Goal: Task Accomplishment & Management: Manage account settings

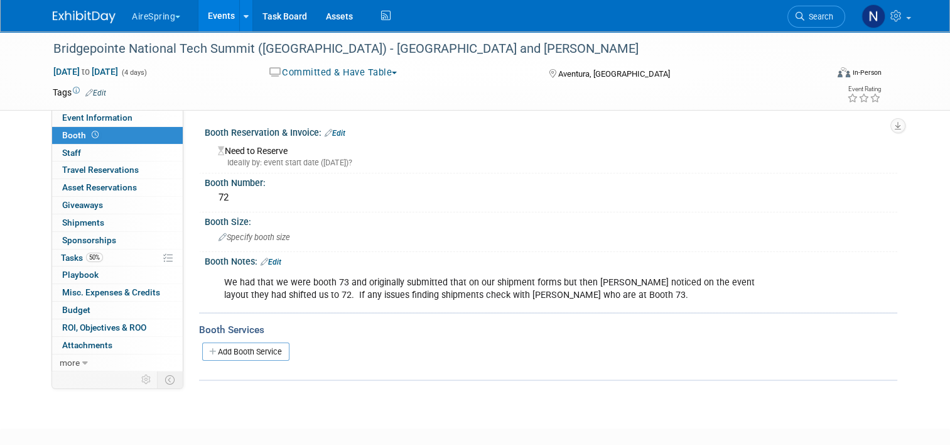
click at [212, 6] on link "Events" at bounding box center [221, 15] width 46 height 31
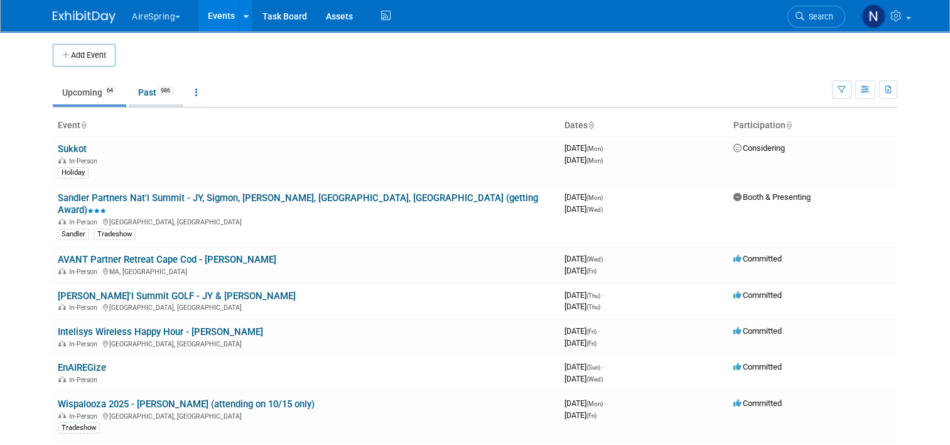
click at [160, 80] on link "Past 986" at bounding box center [156, 92] width 55 height 24
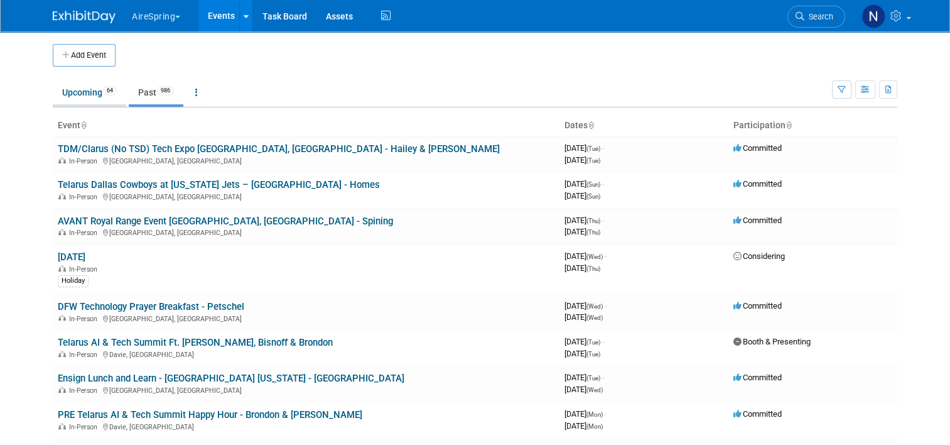
click at [78, 97] on link "Upcoming 64" at bounding box center [89, 92] width 73 height 24
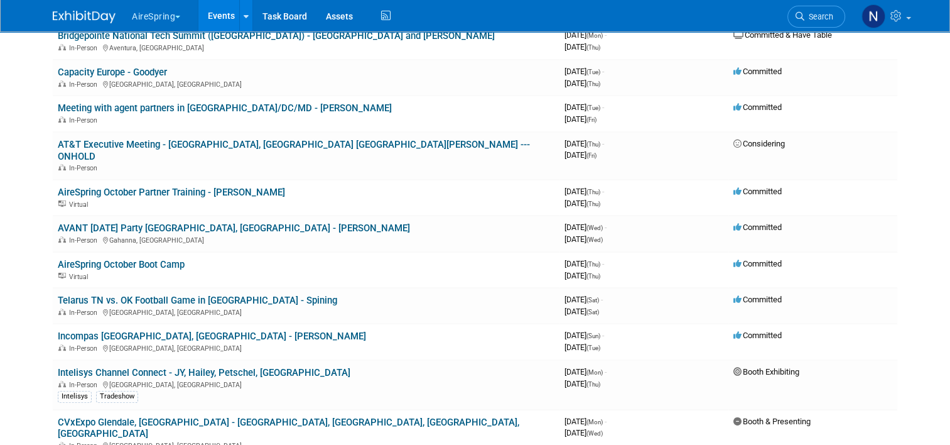
scroll to position [816, 0]
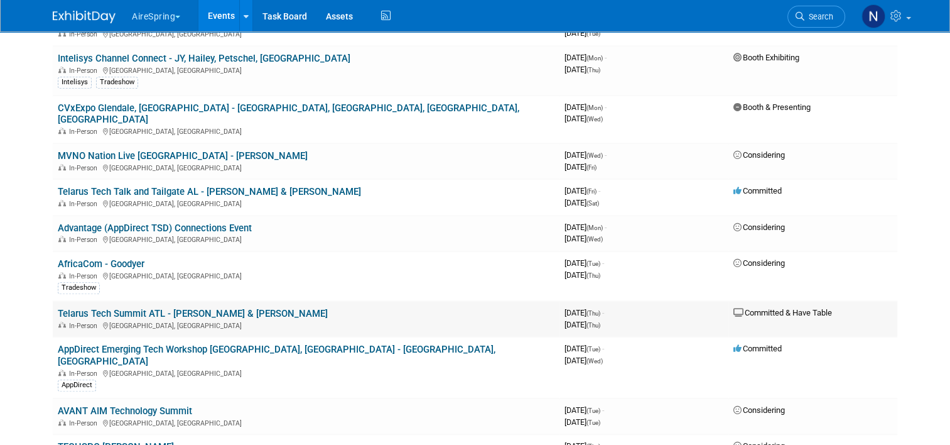
click at [167, 308] on link "Telarus Tech Summit ATL - [PERSON_NAME] & [PERSON_NAME]" at bounding box center [193, 313] width 270 height 11
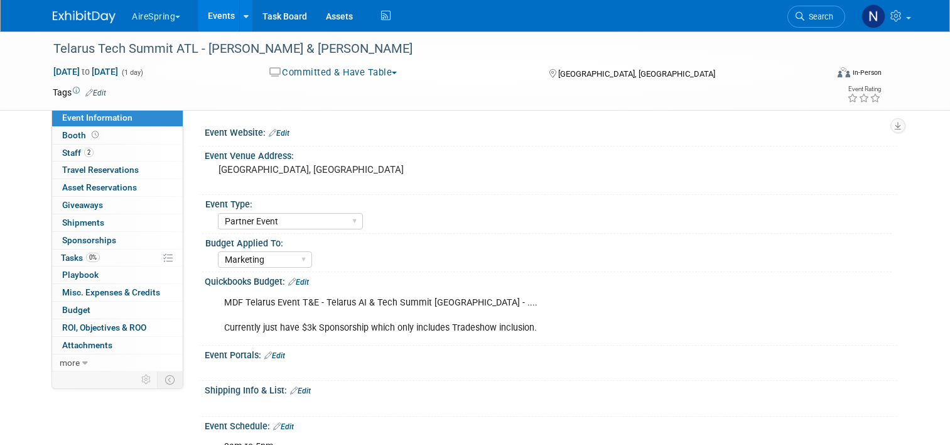
select select "Partner Event"
select select "Marketing"
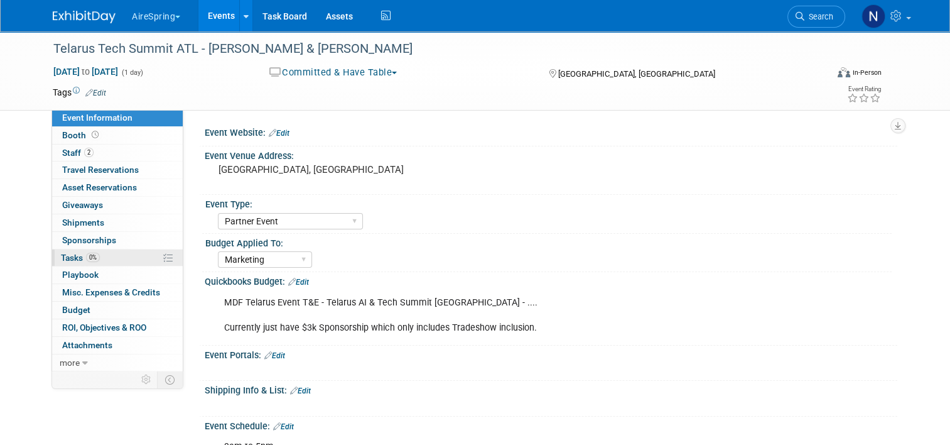
click at [109, 259] on link "0% Tasks 0%" at bounding box center [117, 257] width 131 height 17
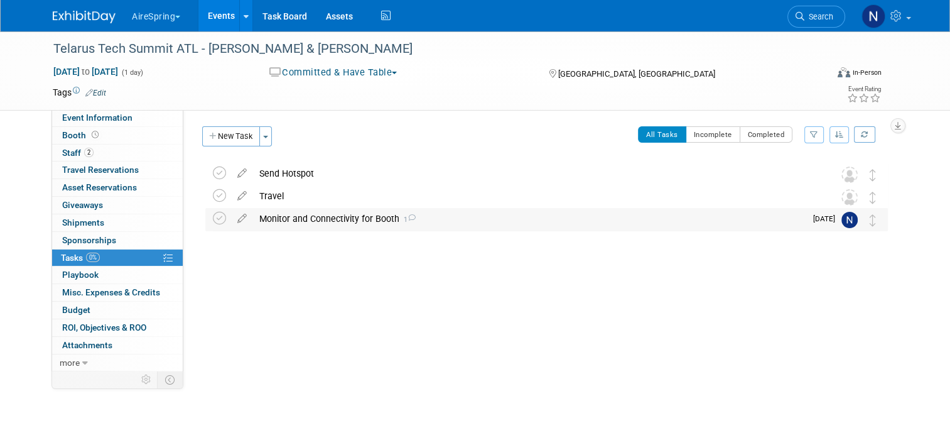
click at [293, 210] on div "Monitor and Connectivity for Booth 1" at bounding box center [529, 218] width 553 height 21
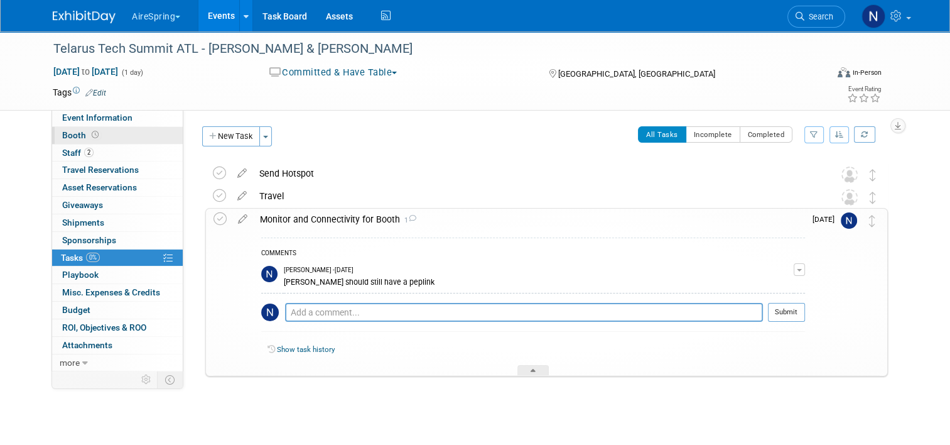
click at [102, 139] on link "Booth" at bounding box center [117, 135] width 131 height 17
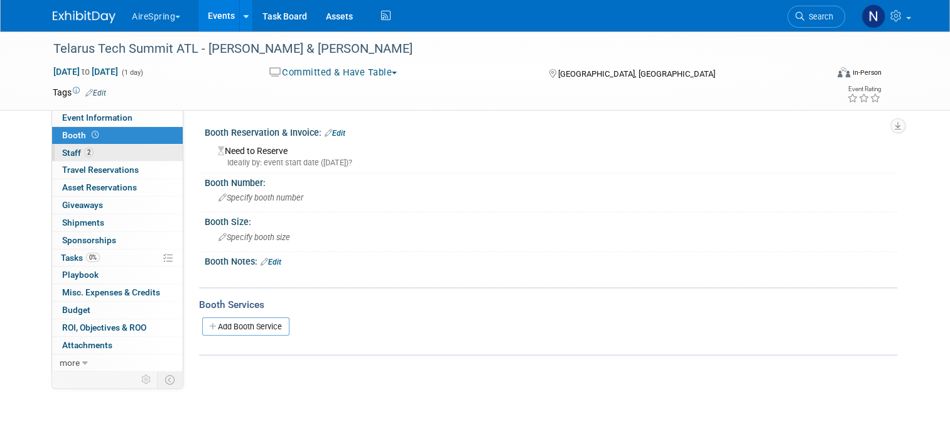
click at [98, 149] on link "2 Staff 2" at bounding box center [117, 152] width 131 height 17
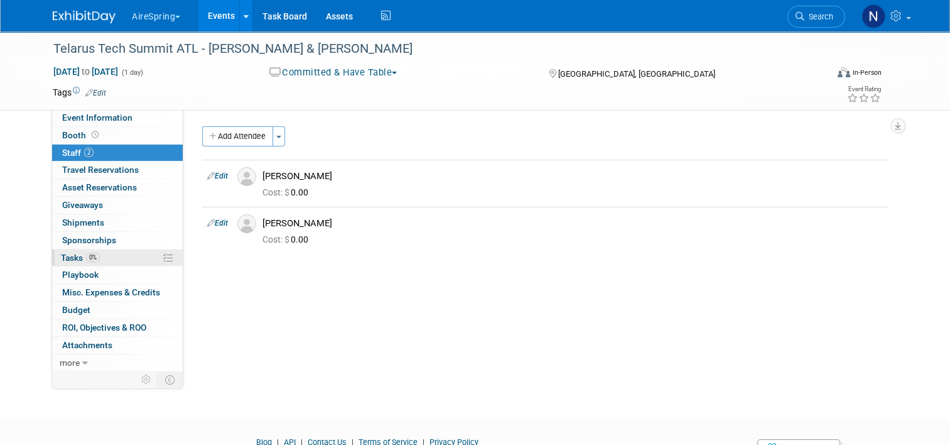
click at [99, 252] on link "0% Tasks 0%" at bounding box center [117, 257] width 131 height 17
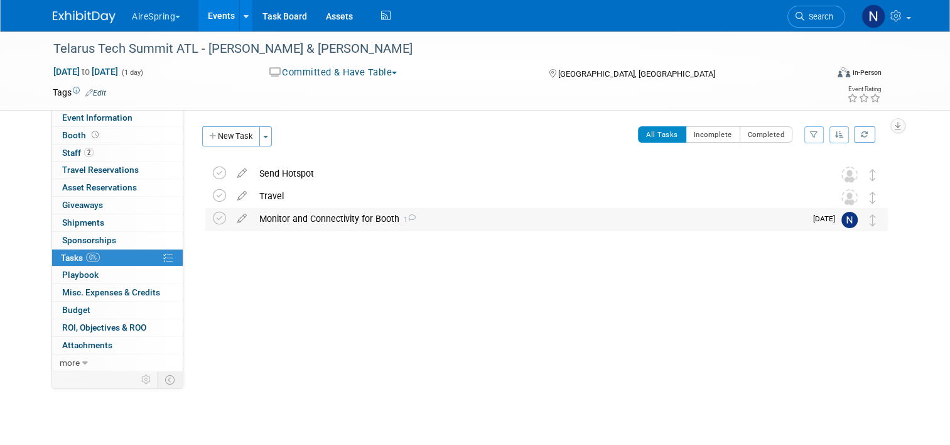
click at [370, 216] on div "Monitor and Connectivity for Booth 1" at bounding box center [529, 218] width 553 height 21
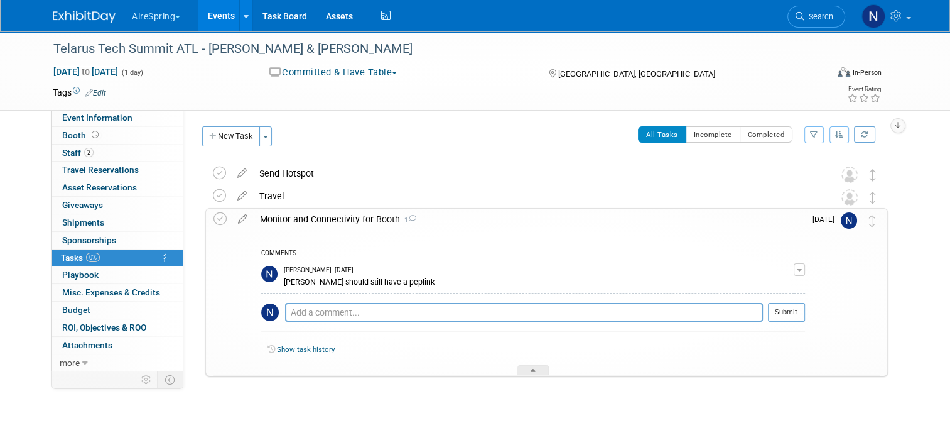
click at [805, 265] on button "button" at bounding box center [799, 269] width 11 height 13
click at [743, 299] on button "Remove" at bounding box center [738, 304] width 55 height 17
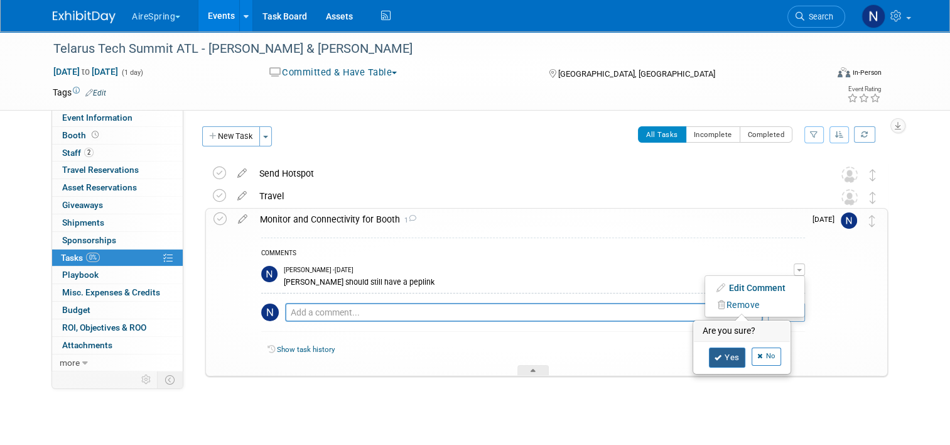
click at [722, 355] on icon at bounding box center [719, 357] width 8 height 7
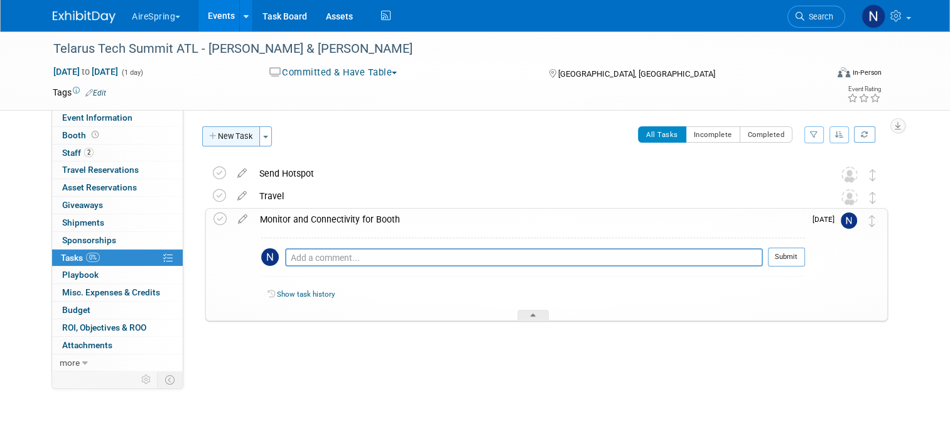
click at [214, 141] on button "New Task" at bounding box center [231, 136] width 58 height 20
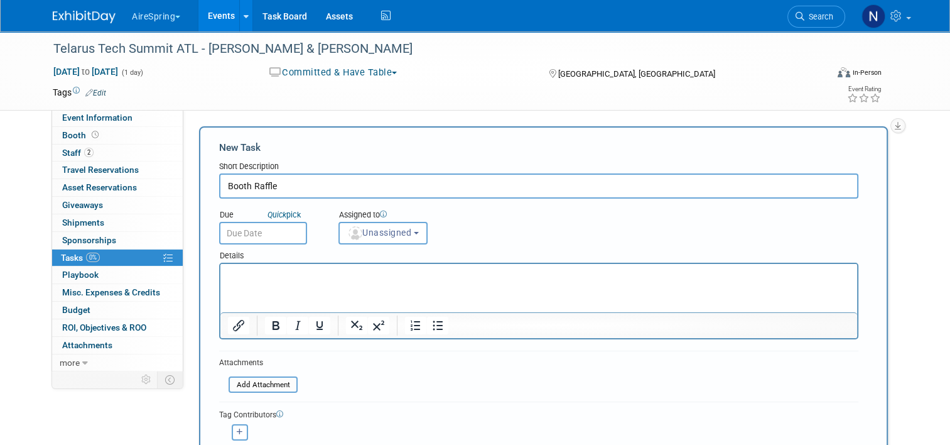
type input "Booth Raffle"
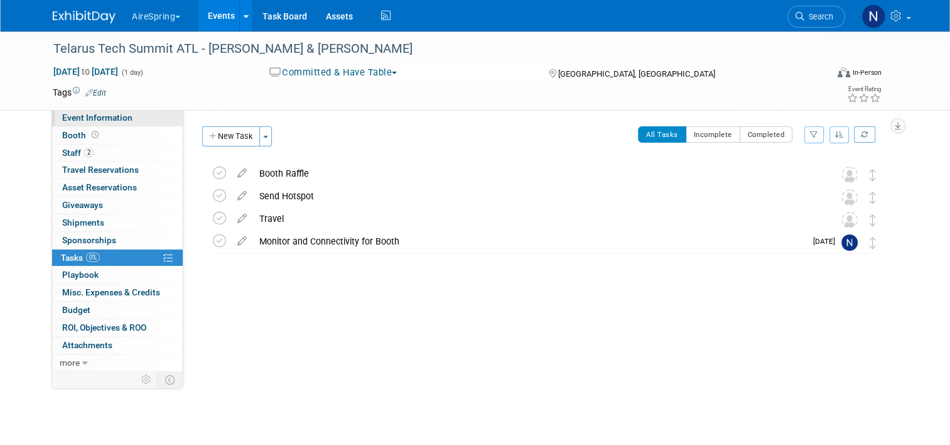
click at [89, 120] on span "Event Information" at bounding box center [97, 117] width 70 height 10
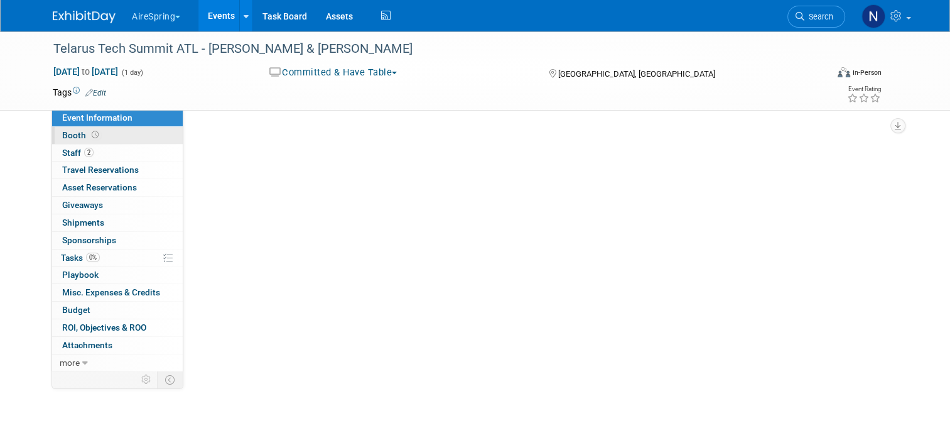
select select "Partner Event"
select select "Marketing"
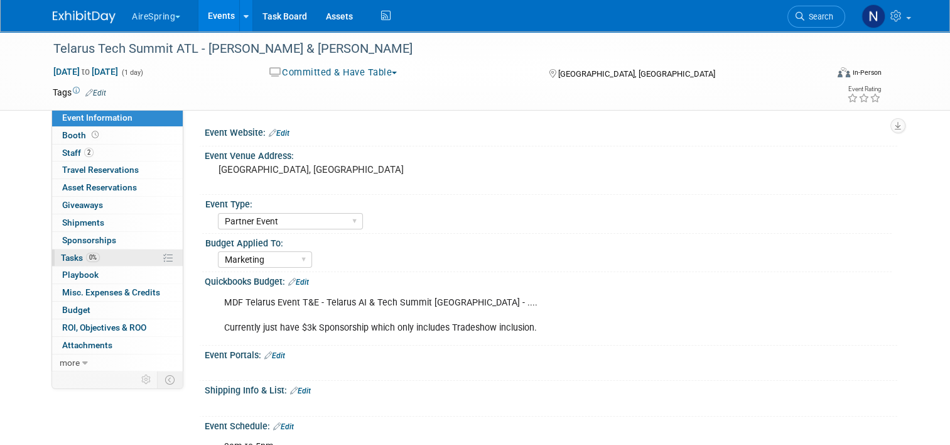
click at [95, 253] on link "0% Tasks 0%" at bounding box center [117, 257] width 131 height 17
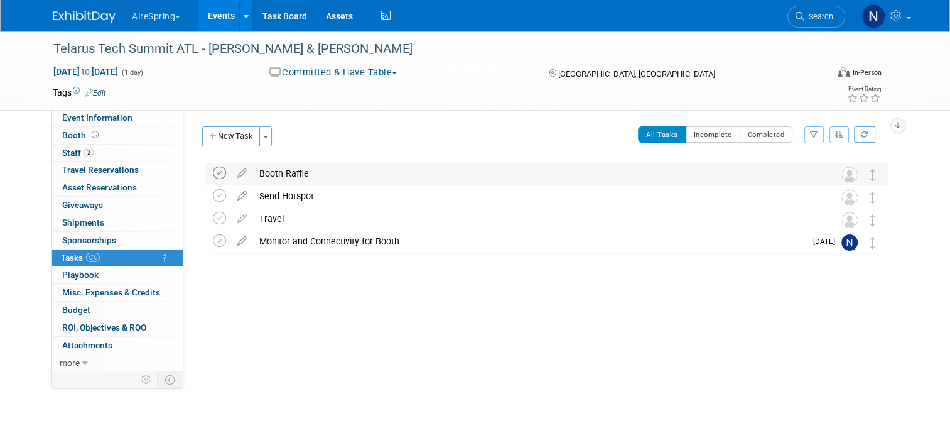
click at [213, 175] on icon at bounding box center [219, 172] width 13 height 13
click at [233, 239] on icon at bounding box center [242, 238] width 22 height 16
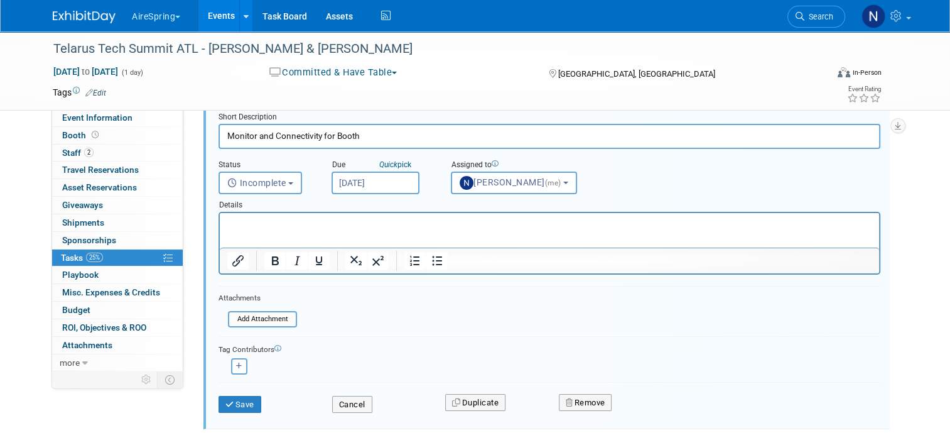
scroll to position [187, 0]
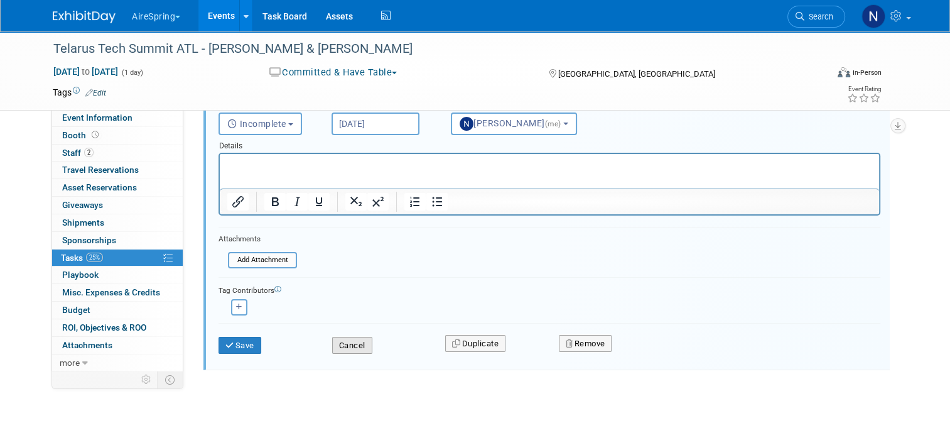
click at [357, 339] on button "Cancel" at bounding box center [352, 346] width 40 height 18
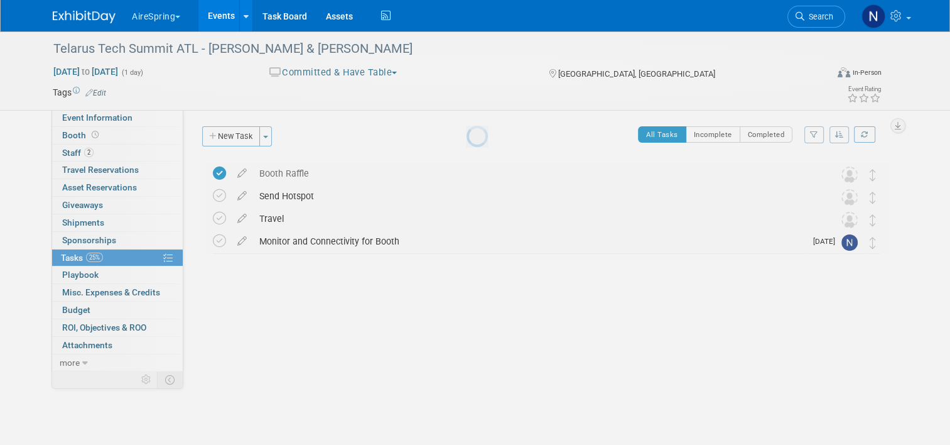
scroll to position [0, 0]
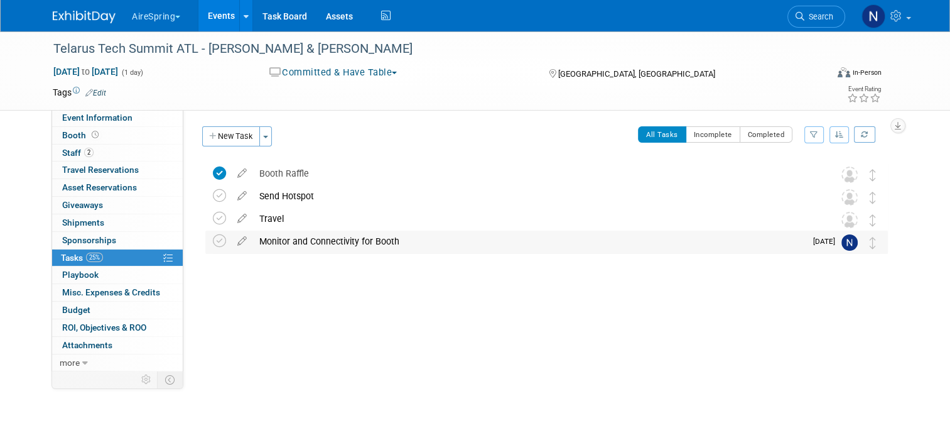
click at [482, 236] on div "Monitor and Connectivity for Booth" at bounding box center [529, 240] width 553 height 21
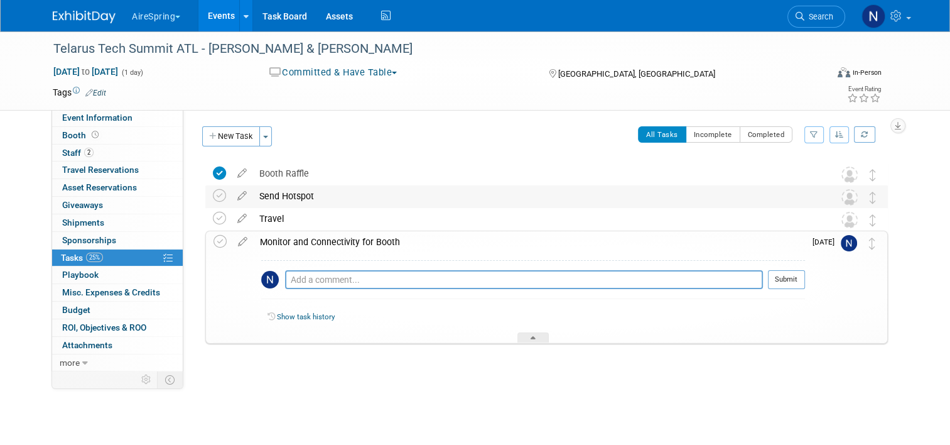
click at [551, 193] on div "Send Hotspot" at bounding box center [534, 195] width 563 height 21
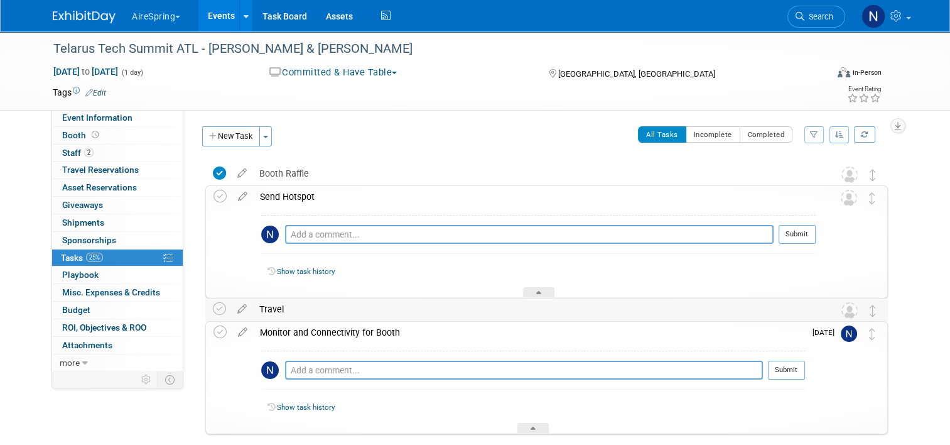
click at [520, 299] on div "Travel" at bounding box center [534, 308] width 563 height 21
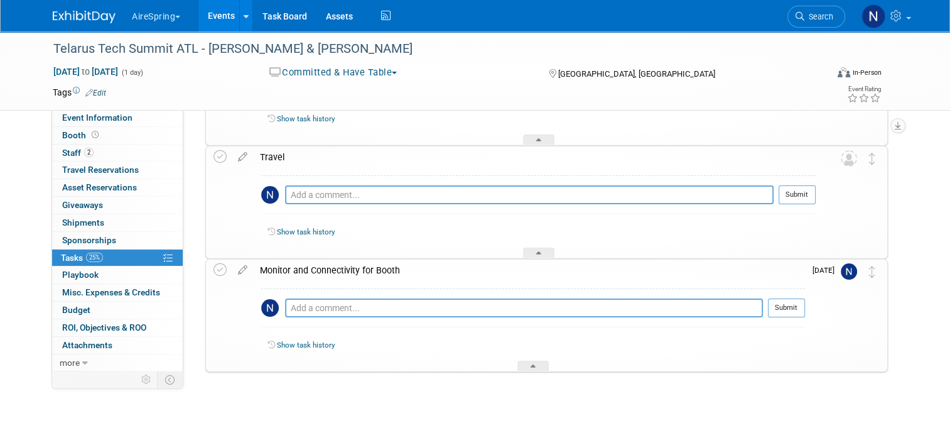
scroll to position [156, 0]
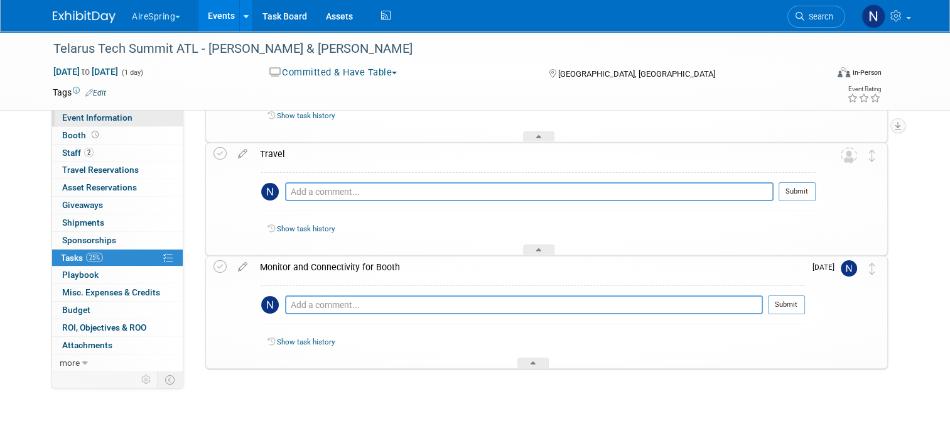
click at [68, 123] on link "Event Information" at bounding box center [117, 117] width 131 height 17
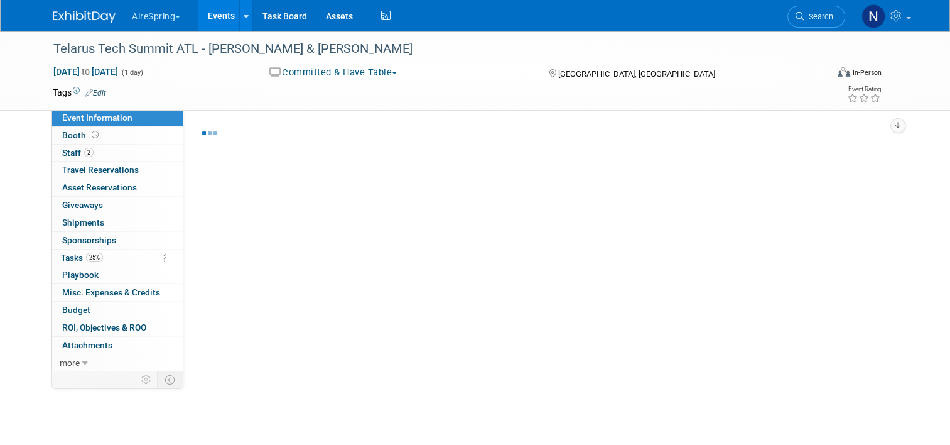
select select "Partner Event"
select select "Marketing"
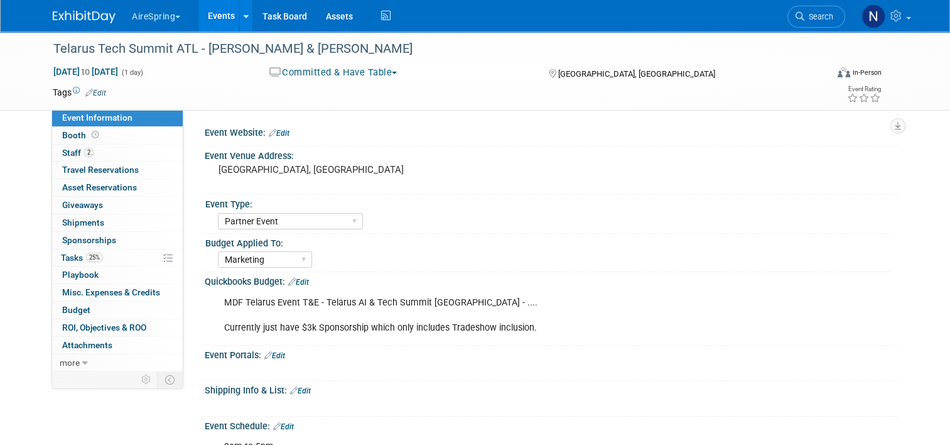
click at [208, 11] on link "Events" at bounding box center [221, 15] width 46 height 31
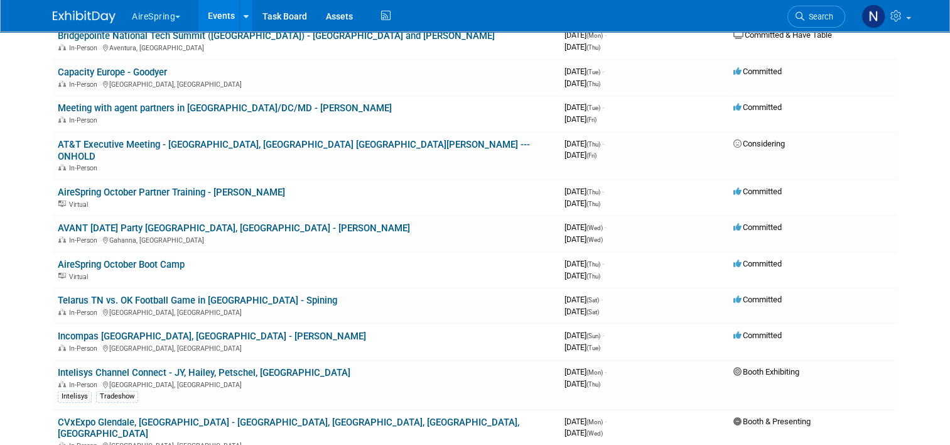
scroll to position [753, 0]
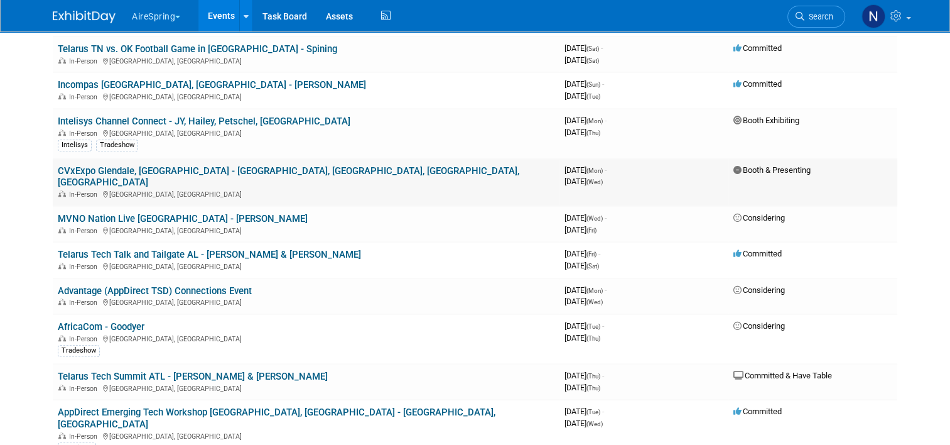
click at [180, 165] on link "CVxExpo Glendale, [GEOGRAPHIC_DATA] - [GEOGRAPHIC_DATA], [GEOGRAPHIC_DATA], [GE…" at bounding box center [288, 176] width 461 height 23
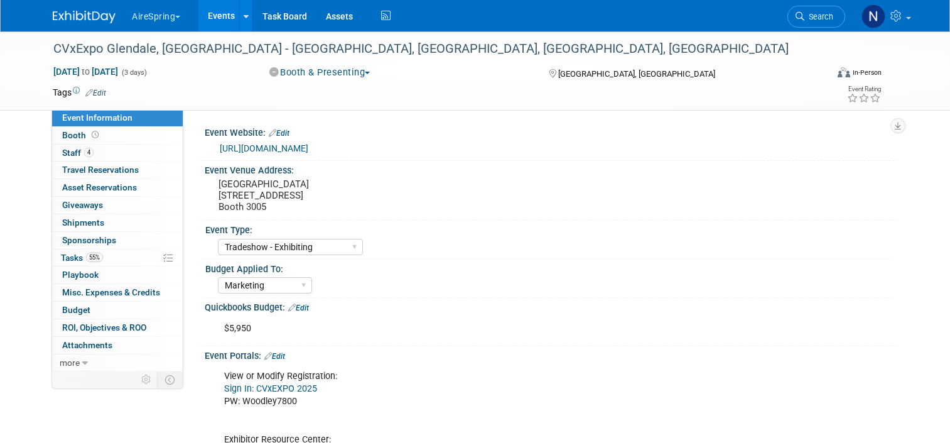
select select "Tradeshow - Exhibiting"
select select "Marketing"
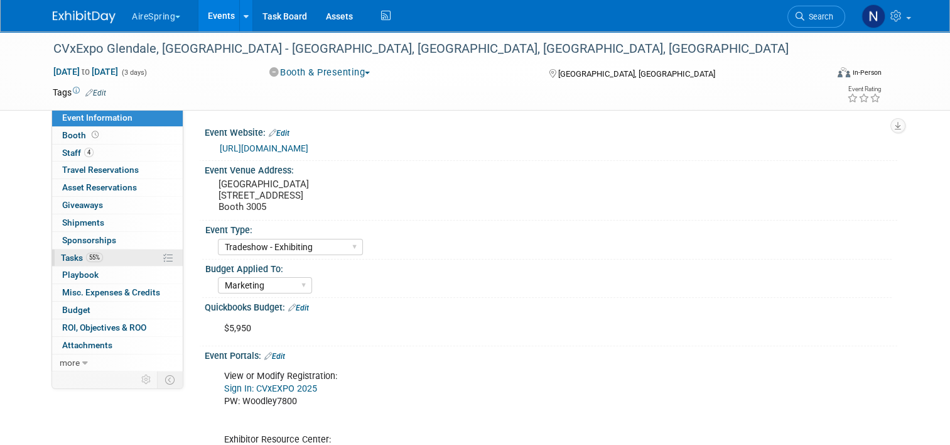
click at [109, 259] on link "55% Tasks 55%" at bounding box center [117, 257] width 131 height 17
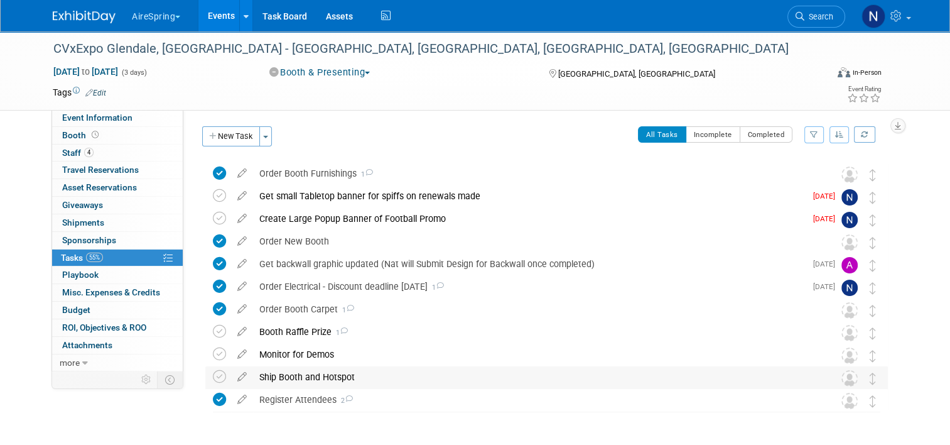
click at [258, 377] on div "Ship Booth and Hotspot" at bounding box center [534, 376] width 563 height 21
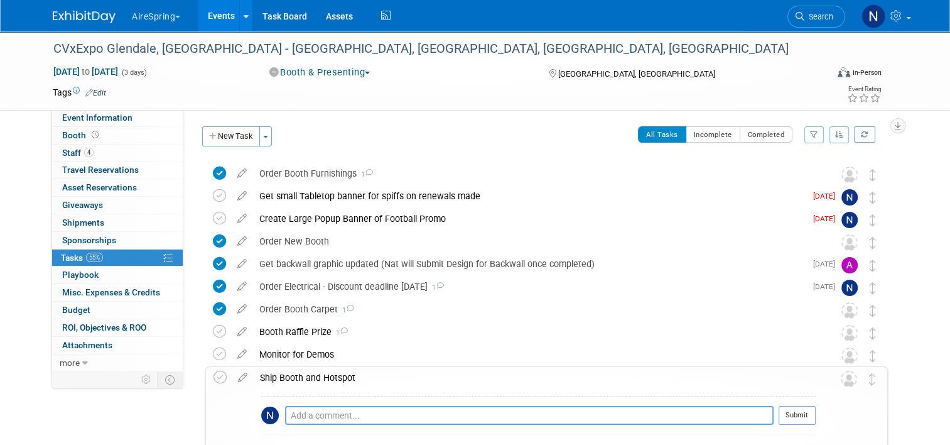
click at [258, 378] on div "Ship Booth and Hotspot" at bounding box center [535, 377] width 562 height 21
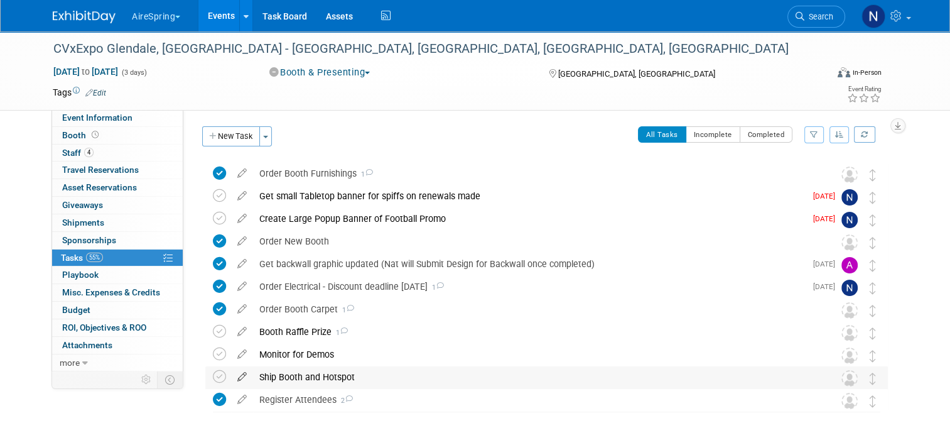
click at [232, 372] on icon at bounding box center [242, 374] width 22 height 16
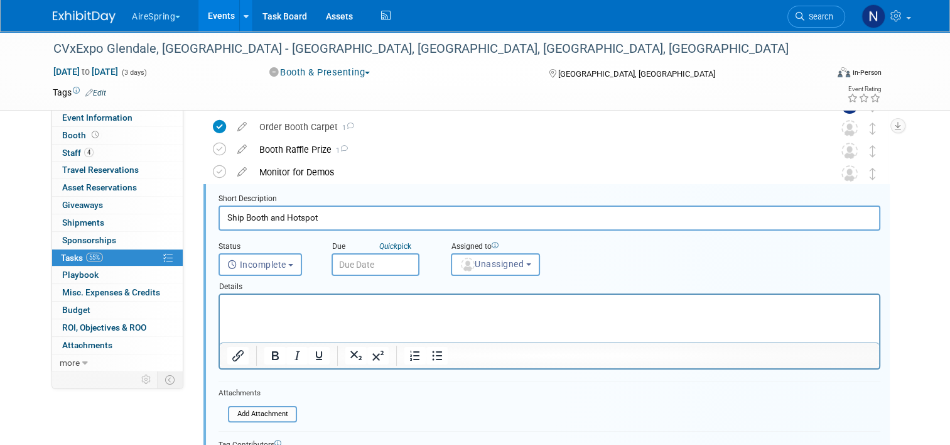
click at [326, 213] on input "Ship Booth and Hotspot" at bounding box center [549, 217] width 662 height 24
drag, startPoint x: 315, startPoint y: 224, endPoint x: 281, endPoint y: 218, distance: 33.7
click at [279, 216] on input "Ship Booth and Hotspot" at bounding box center [549, 217] width 662 height 24
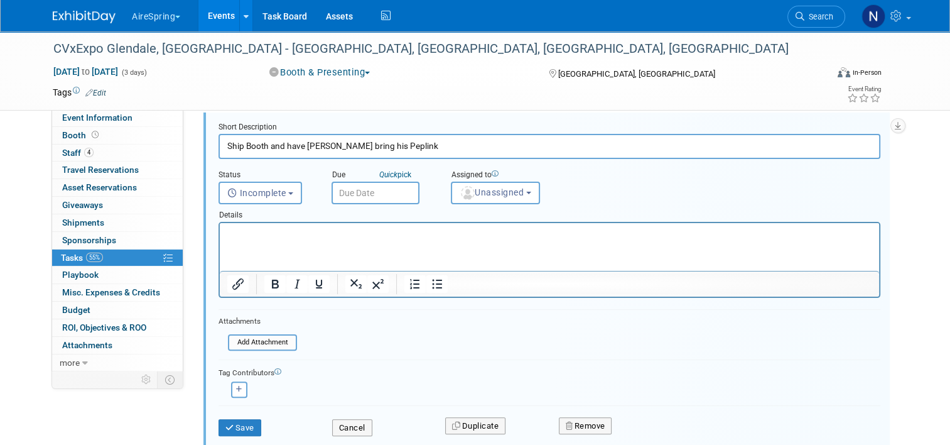
scroll to position [308, 0]
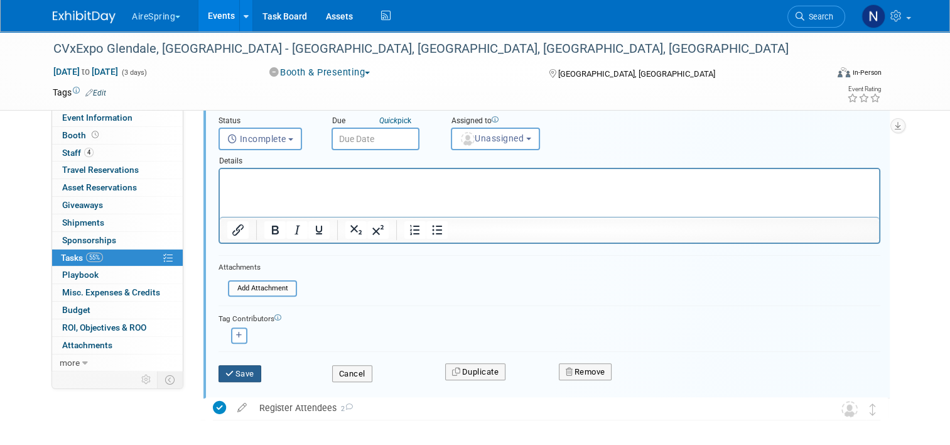
type input "Ship Booth and have Sigmon bring his Peplink"
click at [232, 377] on button "Save" at bounding box center [239, 374] width 43 height 18
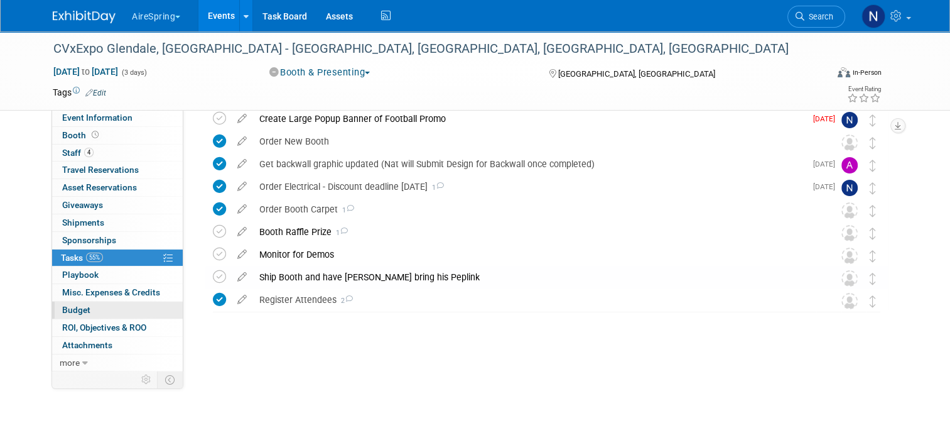
scroll to position [43, 0]
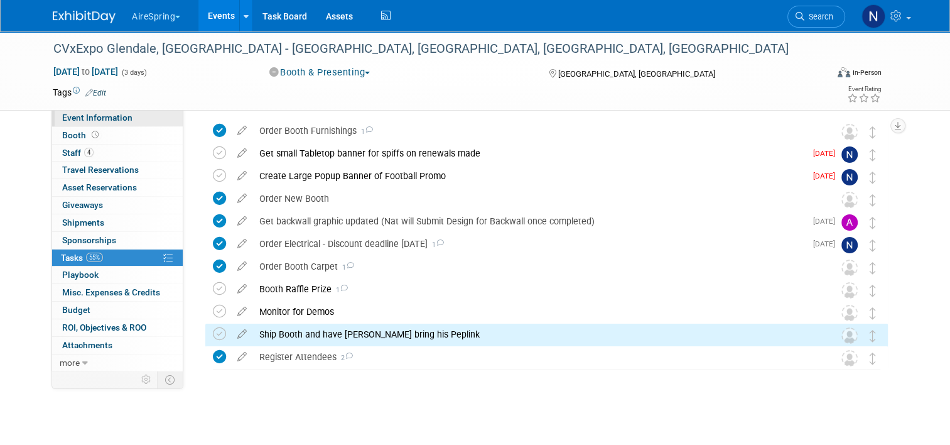
click at [94, 119] on span "Event Information" at bounding box center [97, 117] width 70 height 10
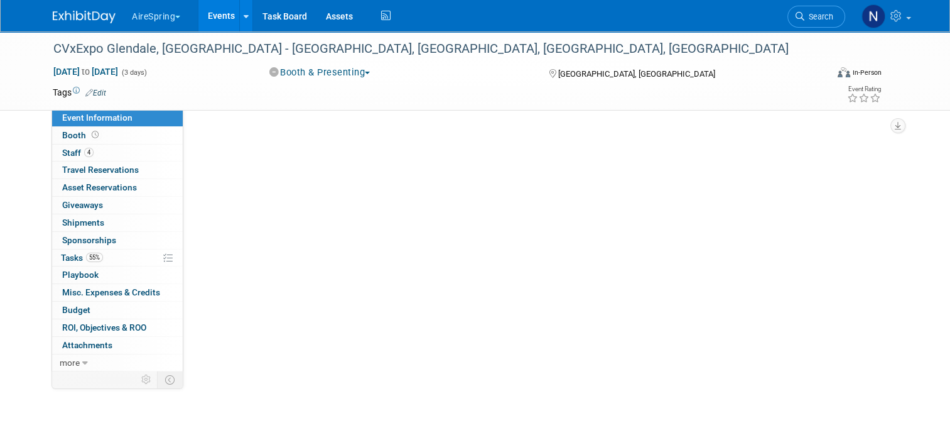
scroll to position [0, 0]
select select "Tradeshow - Exhibiting"
select select "Marketing"
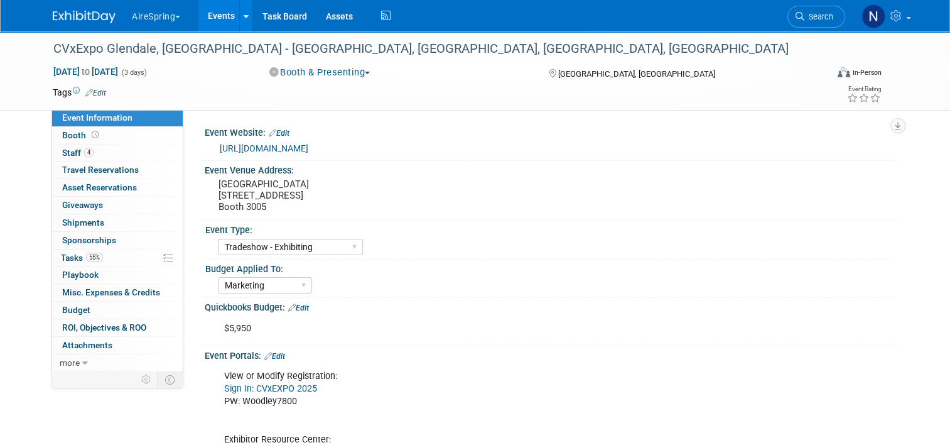
click at [229, 14] on link "Events" at bounding box center [221, 15] width 46 height 31
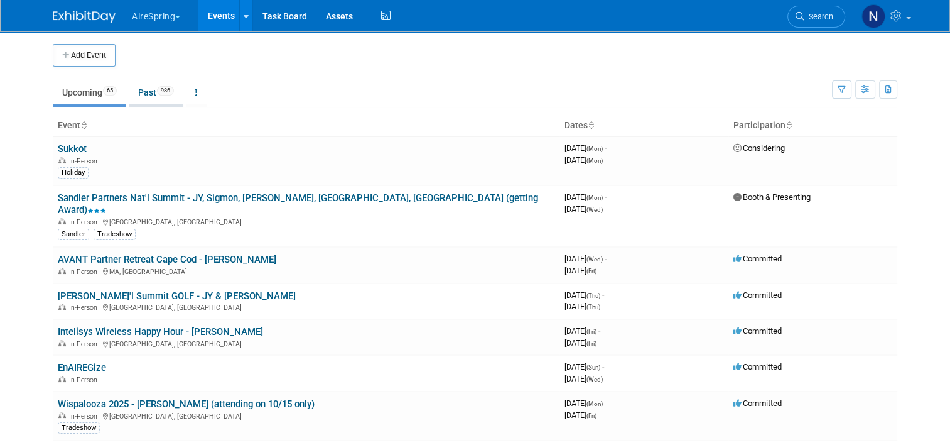
click at [139, 88] on link "Past 986" at bounding box center [156, 92] width 55 height 24
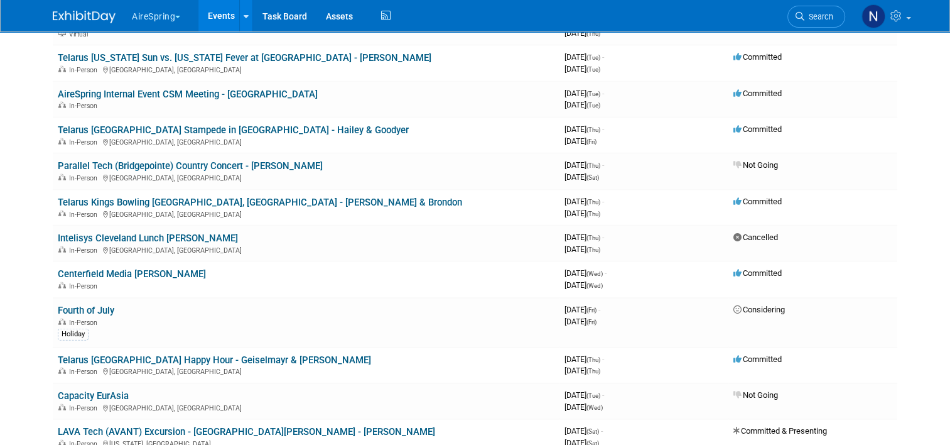
scroll to position [2888, 0]
